Goal: Task Accomplishment & Management: Manage account settings

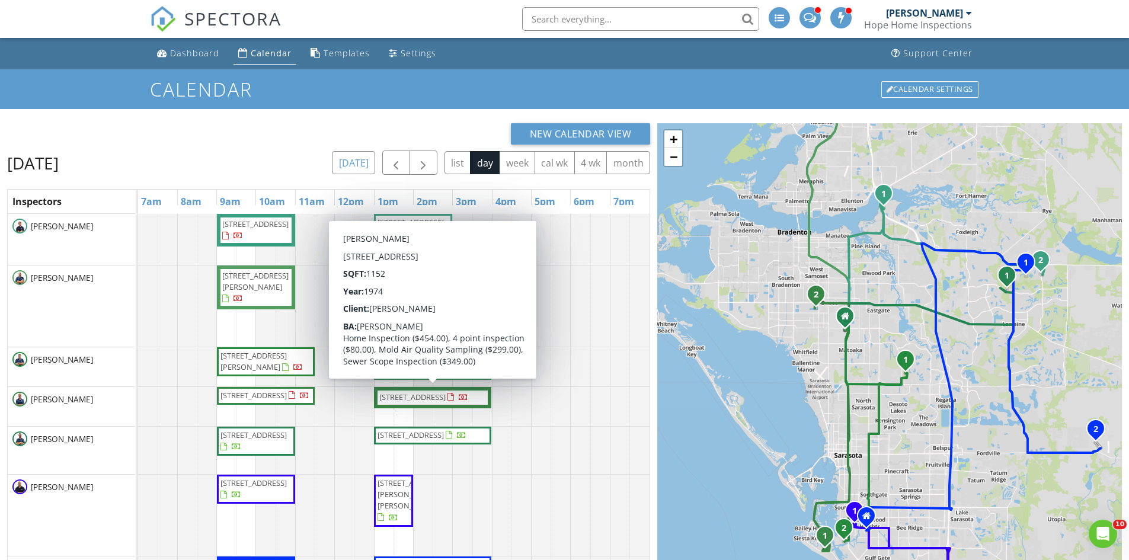
drag, startPoint x: 378, startPoint y: 167, endPoint x: 351, endPoint y: 162, distance: 27.6
click at [378, 167] on div "today list day week cal wk 4 wk month" at bounding box center [491, 163] width 318 height 24
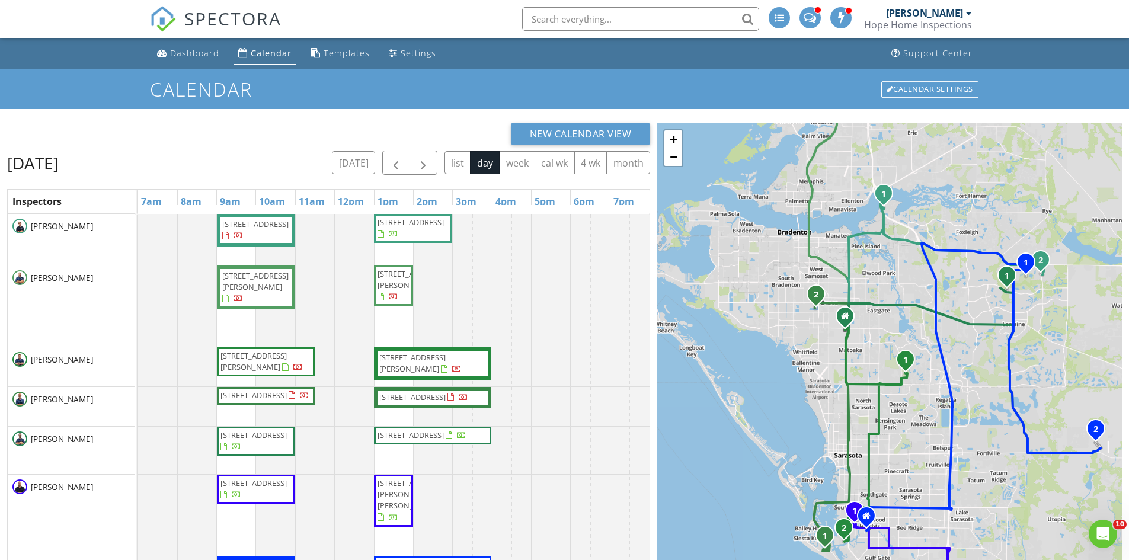
click at [331, 158] on div "Friday, August 29, 2025 today list day week cal wk 4 wk month" at bounding box center [328, 163] width 643 height 24
click at [353, 158] on button "today" at bounding box center [353, 162] width 43 height 23
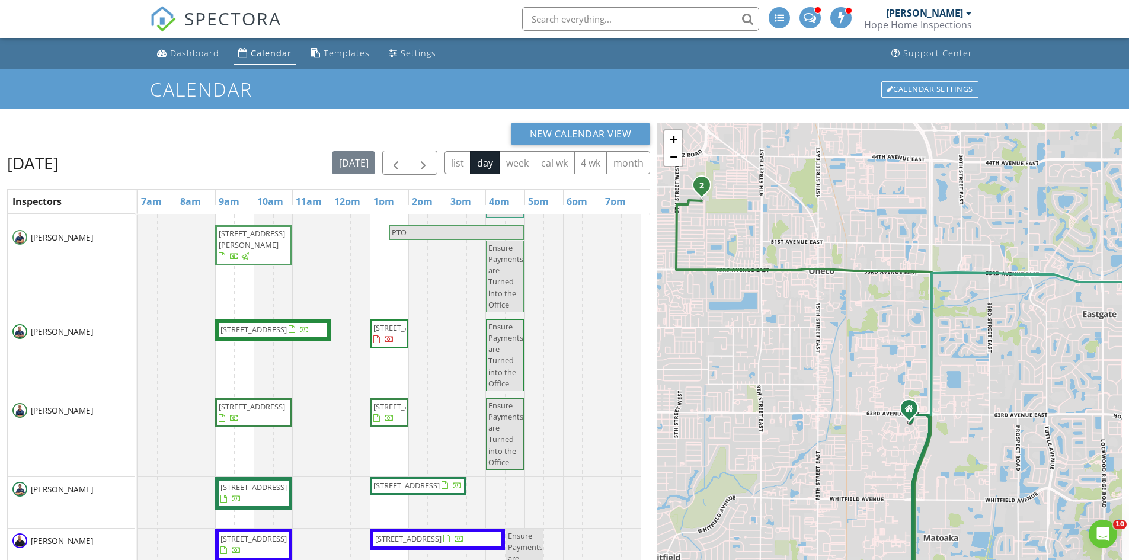
scroll to position [137, 0]
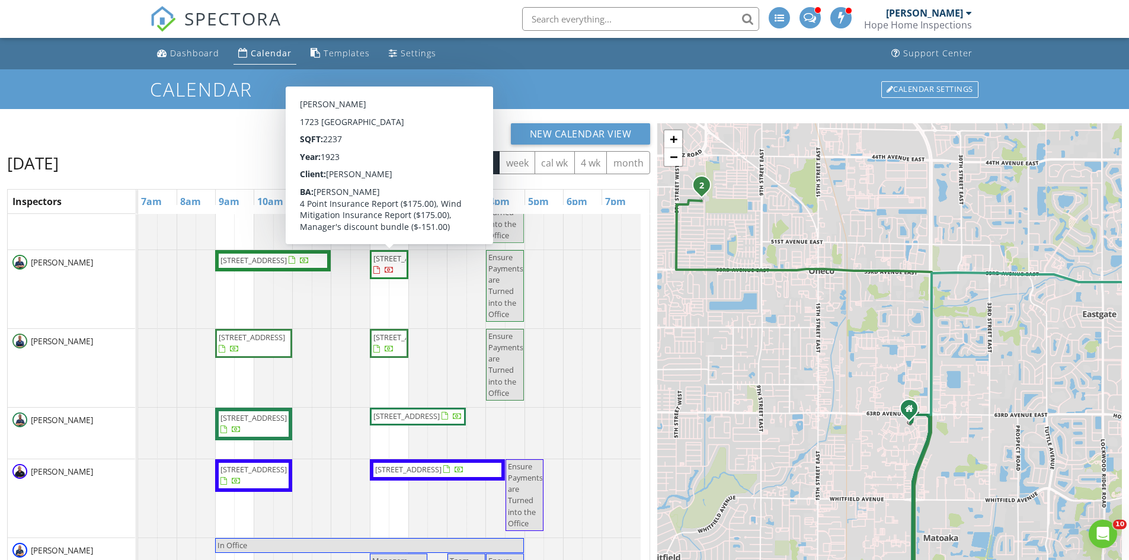
click at [389, 264] on span "1723 Bay St, Sarasota 34236" at bounding box center [406, 258] width 66 height 11
